Goal: Find specific page/section: Find specific page/section

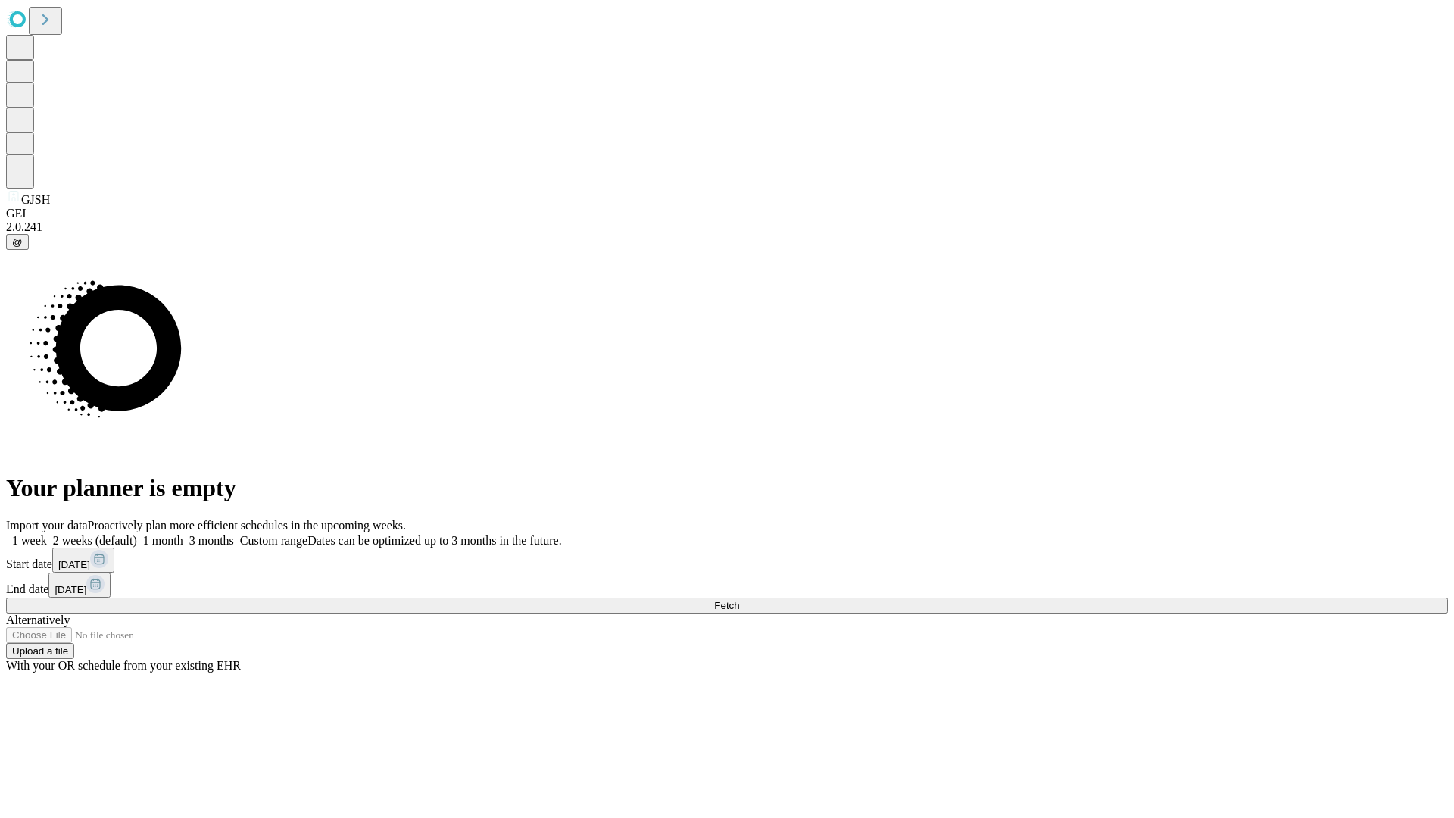
click at [739, 600] on span "Fetch" at bounding box center [726, 605] width 25 height 11
